Goal: Information Seeking & Learning: Learn about a topic

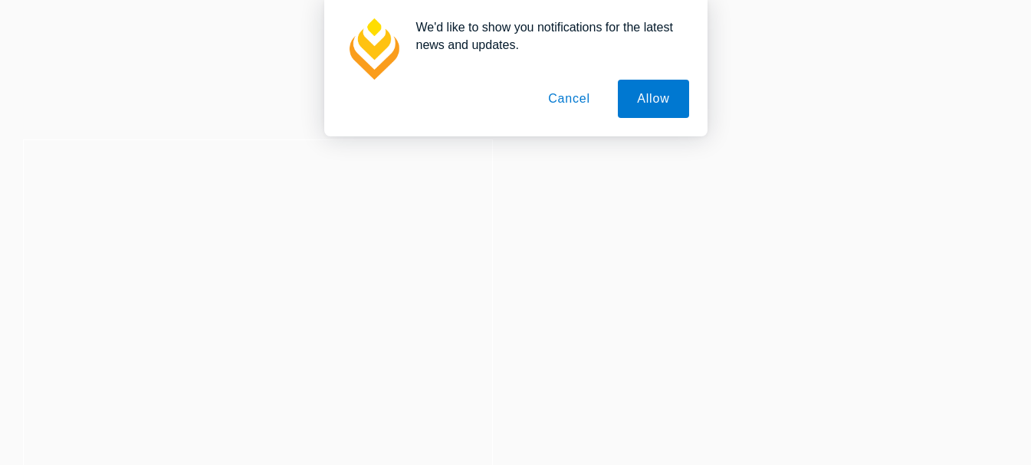
click at [578, 97] on button "Cancel" at bounding box center [569, 99] width 80 height 38
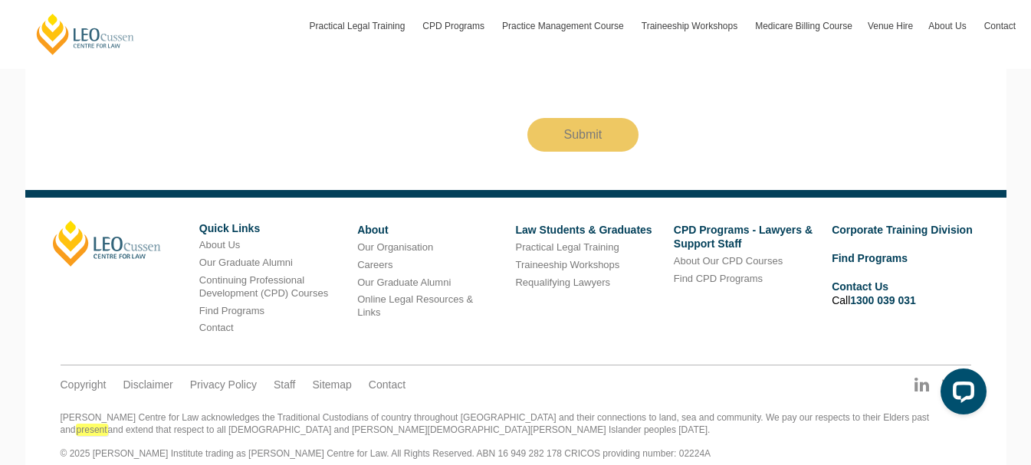
click at [94, 435] on div "[PERSON_NAME] Centre for Law acknowledges the Traditional Custodians of country…" at bounding box center [516, 436] width 911 height 48
drag, startPoint x: 94, startPoint y: 435, endPoint x: 153, endPoint y: 435, distance: 59.0
click at [153, 435] on div "[PERSON_NAME] Centre for Law acknowledges the Traditional Custodians of country…" at bounding box center [516, 436] width 911 height 48
click at [100, 430] on div "[PERSON_NAME] Centre for Law acknowledges the Traditional Custodians of country…" at bounding box center [516, 436] width 911 height 48
copy div "[PERSON_NAME]"
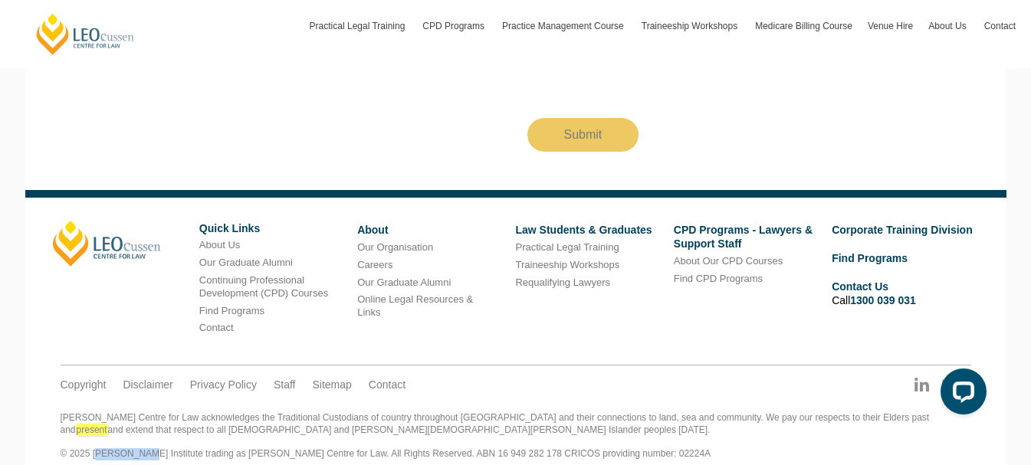
drag, startPoint x: 100, startPoint y: 430, endPoint x: 111, endPoint y: 431, distance: 10.8
click at [111, 431] on div "[PERSON_NAME] Centre for Law acknowledges the Traditional Custodians of country…" at bounding box center [516, 436] width 911 height 48
